Goal: Task Accomplishment & Management: Use online tool/utility

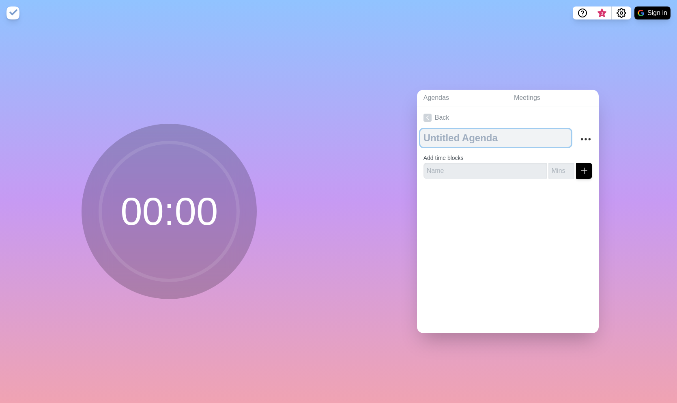
click at [445, 140] on textarea at bounding box center [496, 138] width 151 height 18
click at [586, 144] on icon "More" at bounding box center [586, 139] width 13 height 13
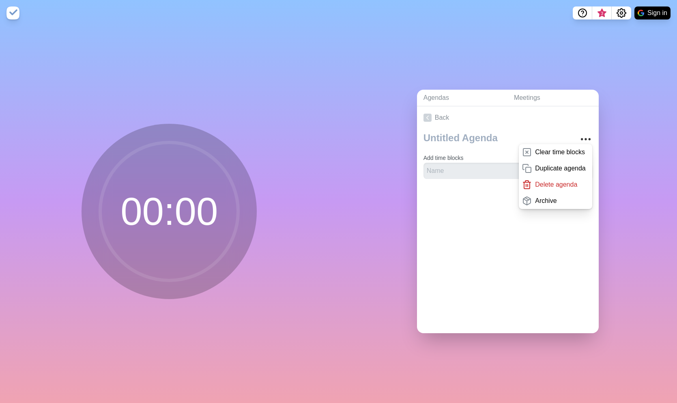
click at [469, 215] on div at bounding box center [508, 201] width 182 height 32
click at [445, 99] on link "Agendas" at bounding box center [462, 98] width 91 height 17
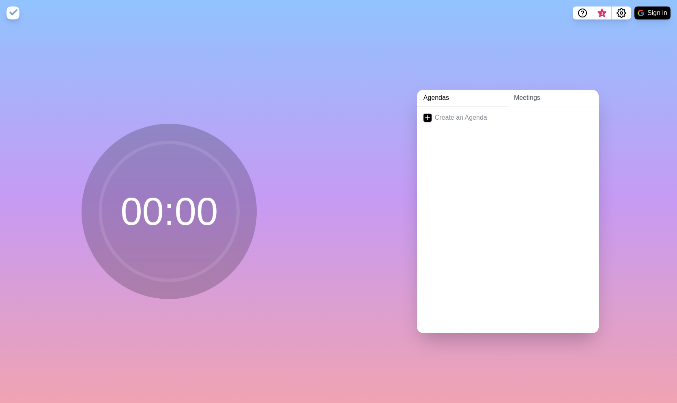
click at [522, 101] on link "Meetings" at bounding box center [553, 98] width 91 height 17
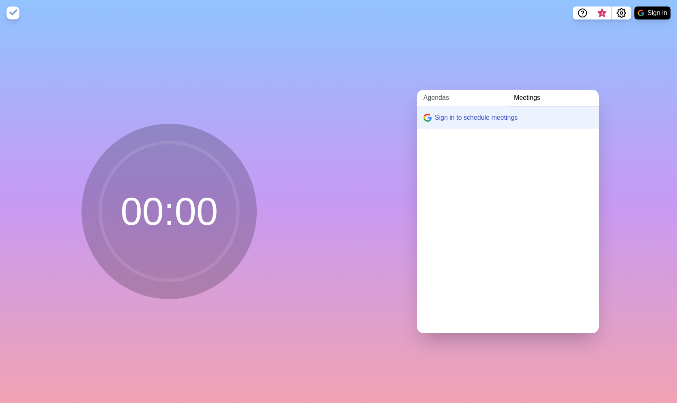
click at [448, 97] on link "Agendas" at bounding box center [462, 98] width 91 height 17
click at [452, 110] on link "Create an Agenda" at bounding box center [508, 117] width 182 height 23
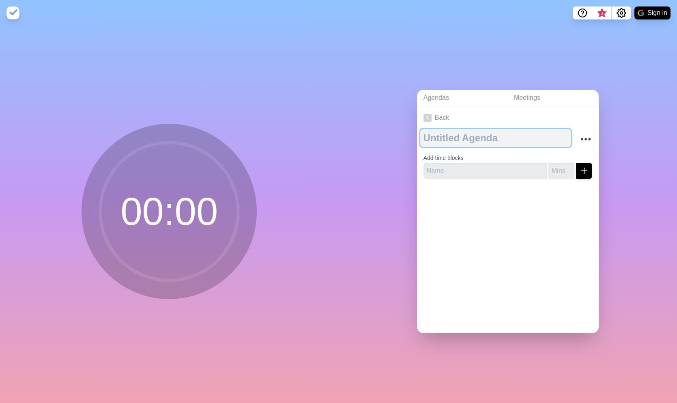
click at [453, 138] on textarea at bounding box center [496, 138] width 151 height 18
type textarea "Trimester Meeing"
click at [447, 179] on div "Trimester Meeing Add time blocks" at bounding box center [508, 157] width 182 height 56
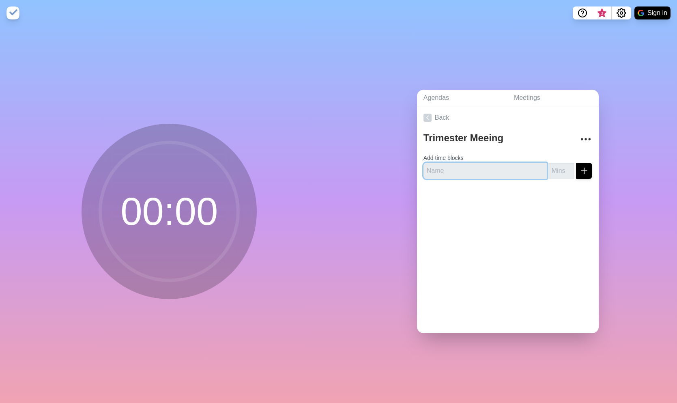
click at [447, 169] on input "text" at bounding box center [485, 171] width 123 height 16
type input "Canyon"
click at [572, 177] on input "number" at bounding box center [562, 171] width 26 height 16
click at [570, 167] on input "1" at bounding box center [562, 171] width 26 height 16
click at [570, 167] on input "2" at bounding box center [562, 171] width 26 height 16
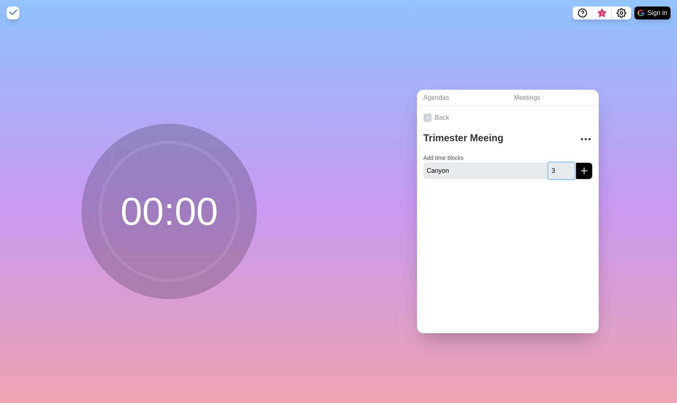
click at [570, 167] on input "3" at bounding box center [562, 171] width 26 height 16
type input "2"
click at [570, 174] on input "2" at bounding box center [562, 171] width 26 height 16
click at [584, 168] on line "submit" at bounding box center [584, 171] width 0 height 6
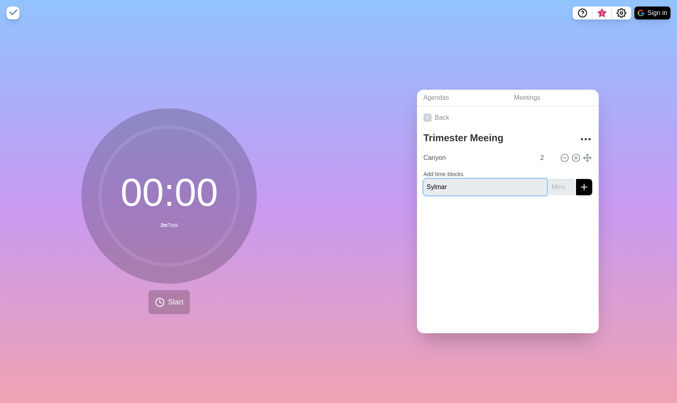
type input "Sylmar"
click at [572, 183] on input "1" at bounding box center [562, 187] width 26 height 16
type input "2"
click at [572, 183] on input "2" at bounding box center [562, 187] width 26 height 16
click at [587, 187] on icon "submit" at bounding box center [585, 187] width 10 height 10
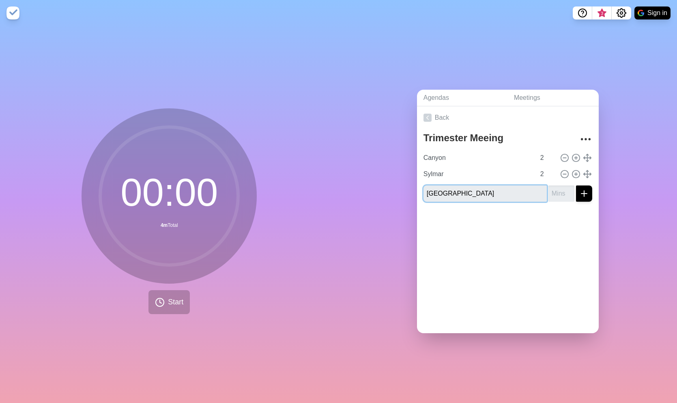
type input "[GEOGRAPHIC_DATA]"
click at [571, 190] on input "1" at bounding box center [562, 193] width 26 height 16
type input "2"
click at [571, 190] on input "2" at bounding box center [562, 193] width 26 height 16
click at [580, 191] on icon "submit" at bounding box center [585, 194] width 10 height 10
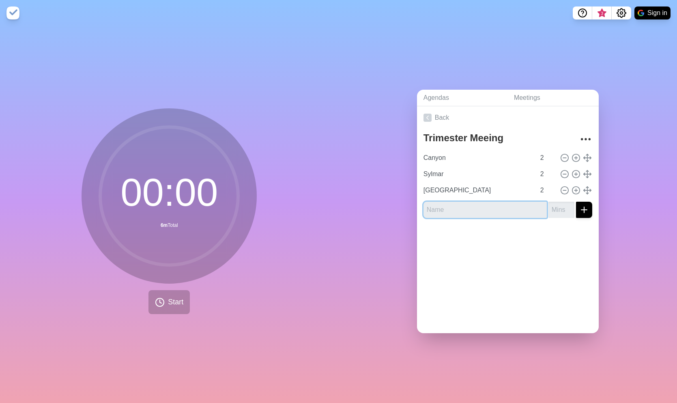
type input "C"
type input "Deybi"
click at [569, 206] on input "1" at bounding box center [562, 210] width 26 height 16
type input "2"
click at [569, 206] on input "2" at bounding box center [562, 210] width 26 height 16
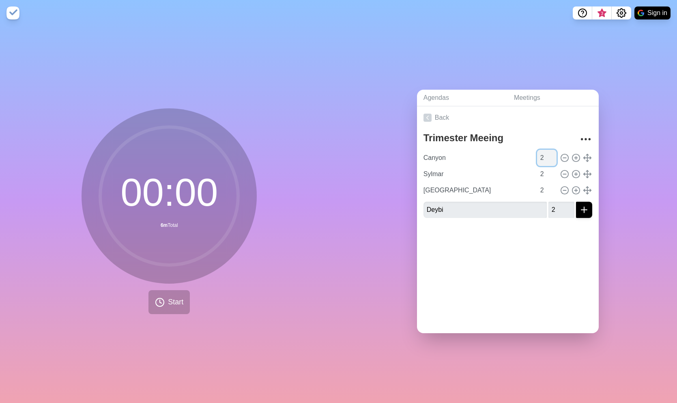
type input "1"
click at [554, 161] on input "1" at bounding box center [546, 158] width 19 height 16
type input "1"
click at [554, 177] on input "1" at bounding box center [546, 174] width 19 height 16
click at [555, 189] on input "3" at bounding box center [546, 190] width 19 height 16
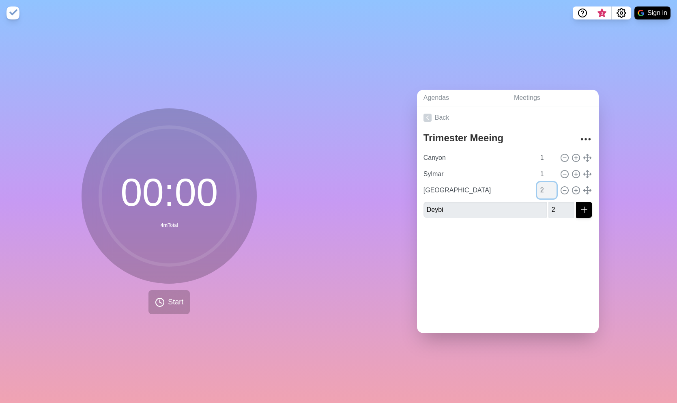
click at [554, 192] on input "2" at bounding box center [546, 190] width 19 height 16
type input "1"
click at [554, 192] on input "1" at bounding box center [546, 190] width 19 height 16
type input "1"
click at [572, 211] on input "1" at bounding box center [562, 210] width 26 height 16
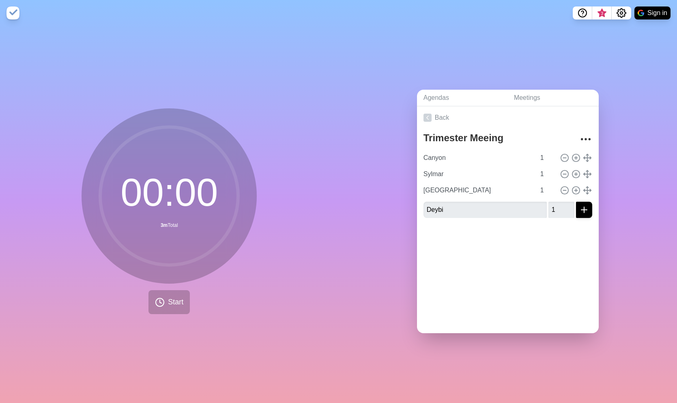
click at [582, 211] on icon "submit" at bounding box center [585, 210] width 10 height 10
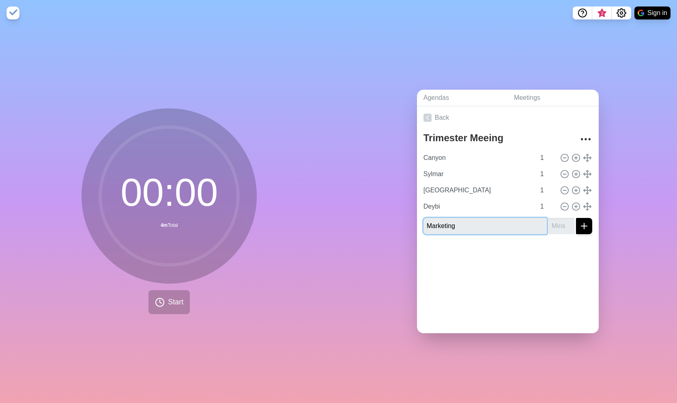
type input "Marketing"
type input "1"
click at [569, 223] on input "1" at bounding box center [562, 226] width 26 height 16
click at [327, 280] on div "00 : 00 4m Total Start" at bounding box center [169, 214] width 339 height 377
click at [540, 263] on div at bounding box center [508, 257] width 182 height 32
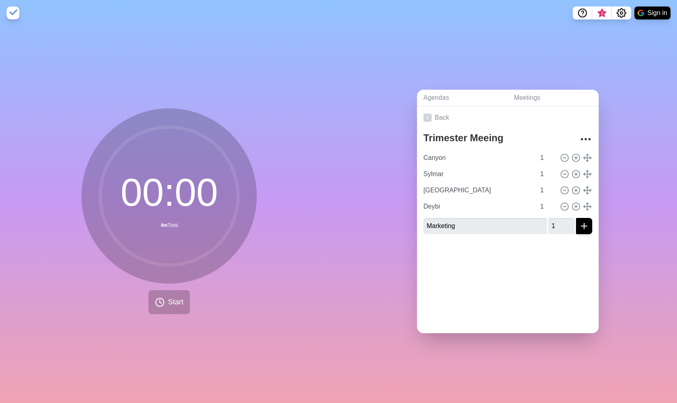
click at [584, 233] on button "submit" at bounding box center [584, 226] width 16 height 16
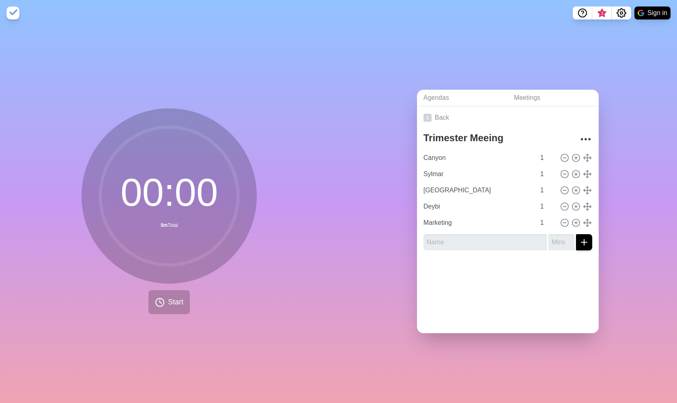
click at [179, 315] on div "00 : 00 5m Total Start" at bounding box center [169, 214] width 339 height 377
click at [175, 302] on span "Start" at bounding box center [175, 302] width 15 height 11
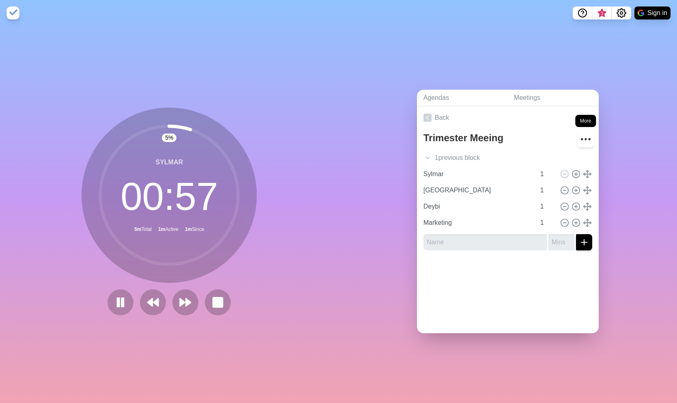
click at [581, 140] on icon "More" at bounding box center [586, 139] width 13 height 13
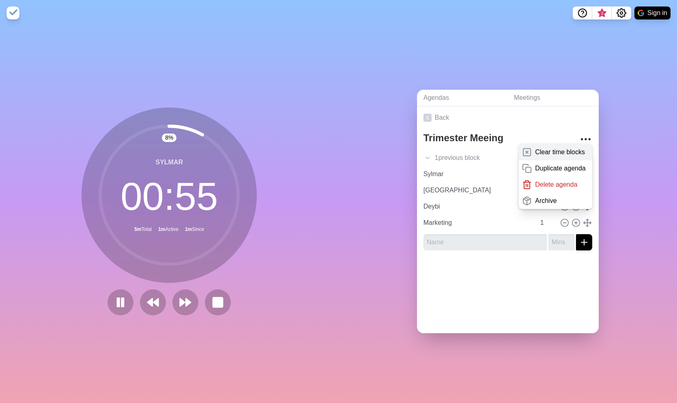
click at [560, 151] on p "Clear time blocks" at bounding box center [560, 152] width 50 height 10
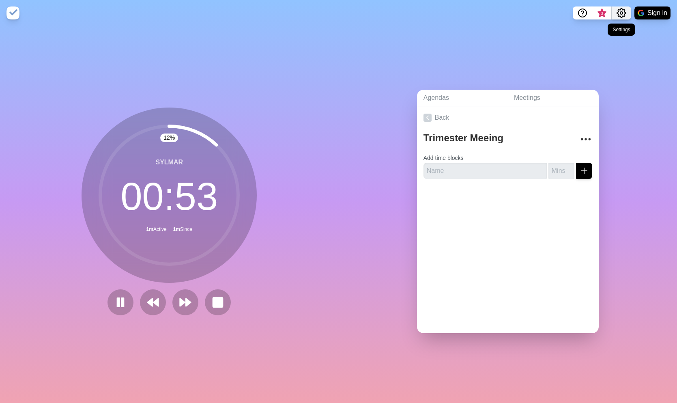
click at [623, 11] on icon "Settings" at bounding box center [622, 13] width 10 height 10
click at [606, 37] on div "Preferences" at bounding box center [597, 31] width 70 height 16
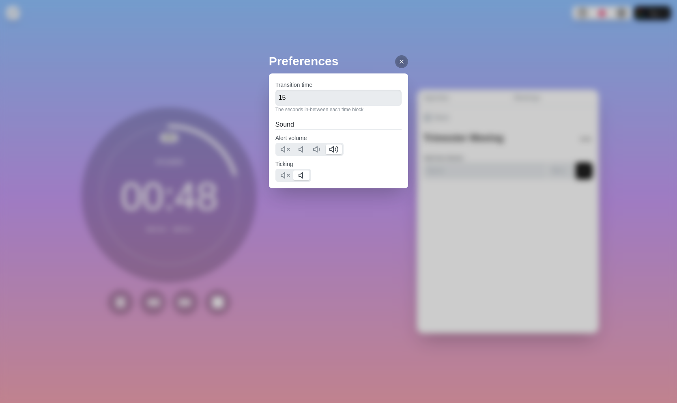
click at [401, 66] on div at bounding box center [401, 61] width 13 height 13
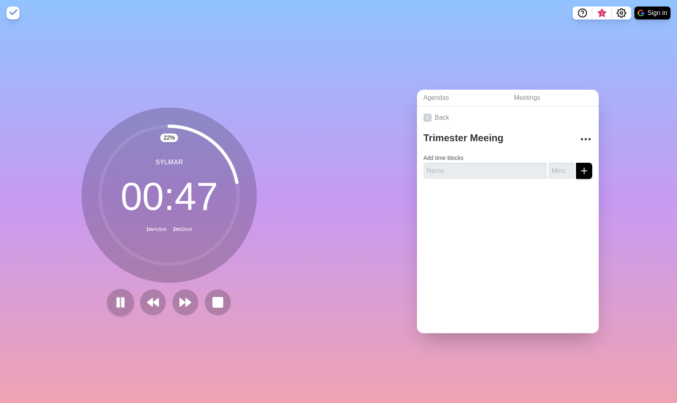
click at [122, 302] on rect at bounding box center [123, 302] width 2 height 9
